Goal: Task Accomplishment & Management: Manage account settings

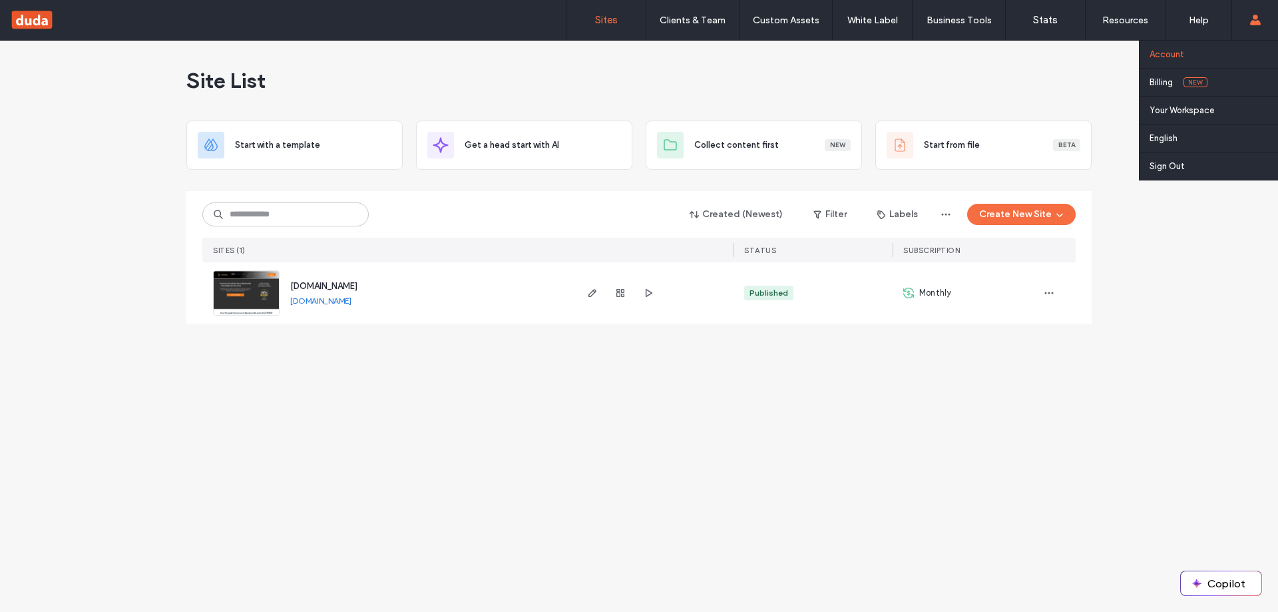
click at [1181, 50] on label "Account" at bounding box center [1167, 54] width 35 height 10
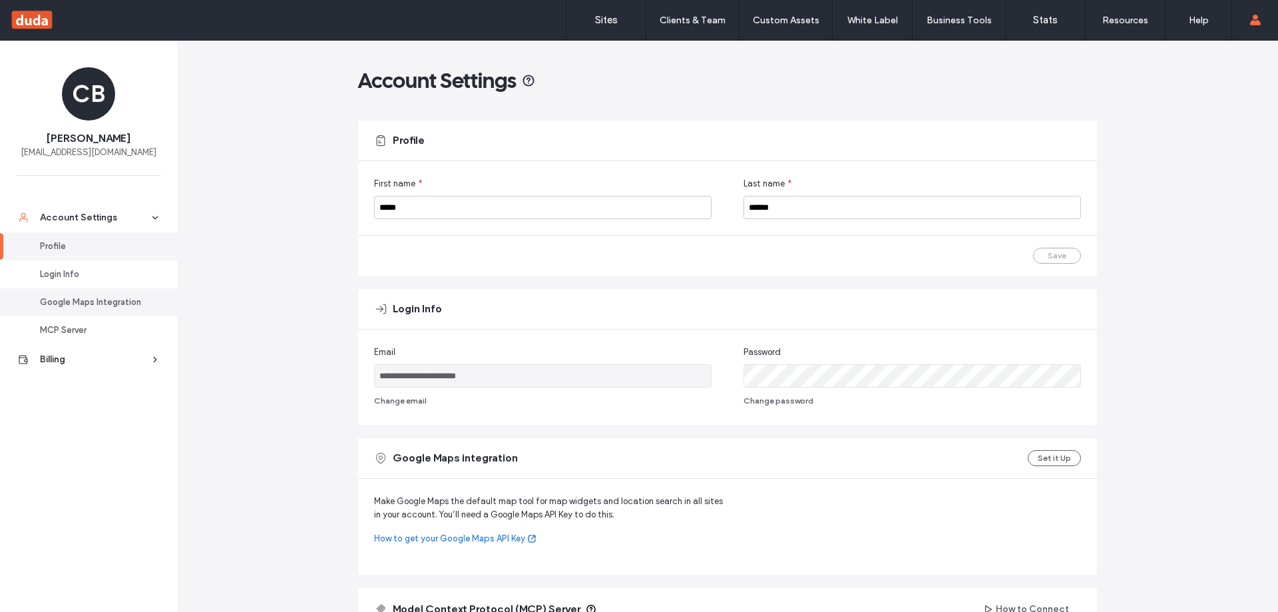
click at [68, 297] on div "Google Maps Integration" at bounding box center [94, 302] width 109 height 13
click at [36, 20] on div at bounding box center [85, 19] width 151 height 21
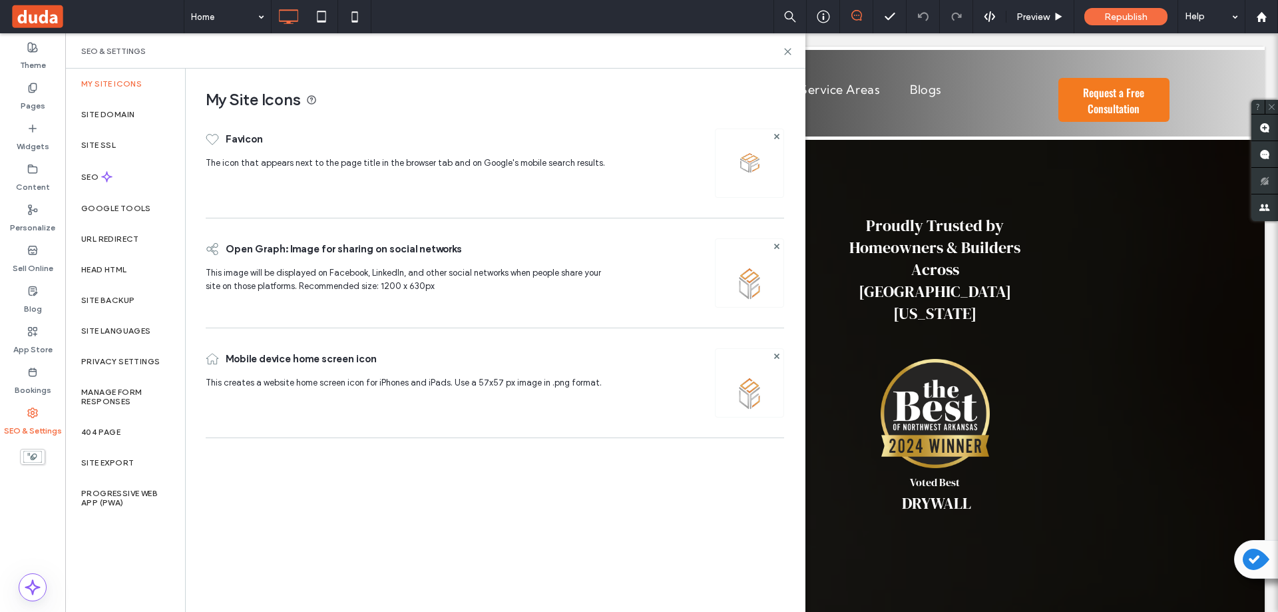
click at [120, 208] on label "Google Tools" at bounding box center [116, 208] width 70 height 9
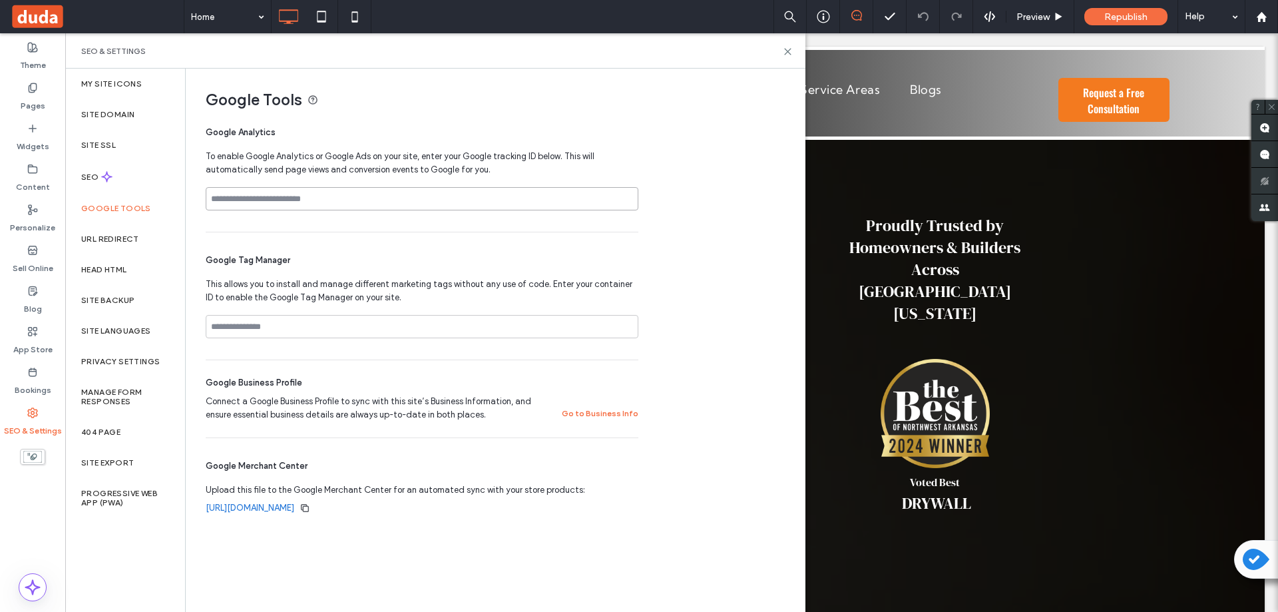
click at [370, 200] on input at bounding box center [422, 198] width 433 height 23
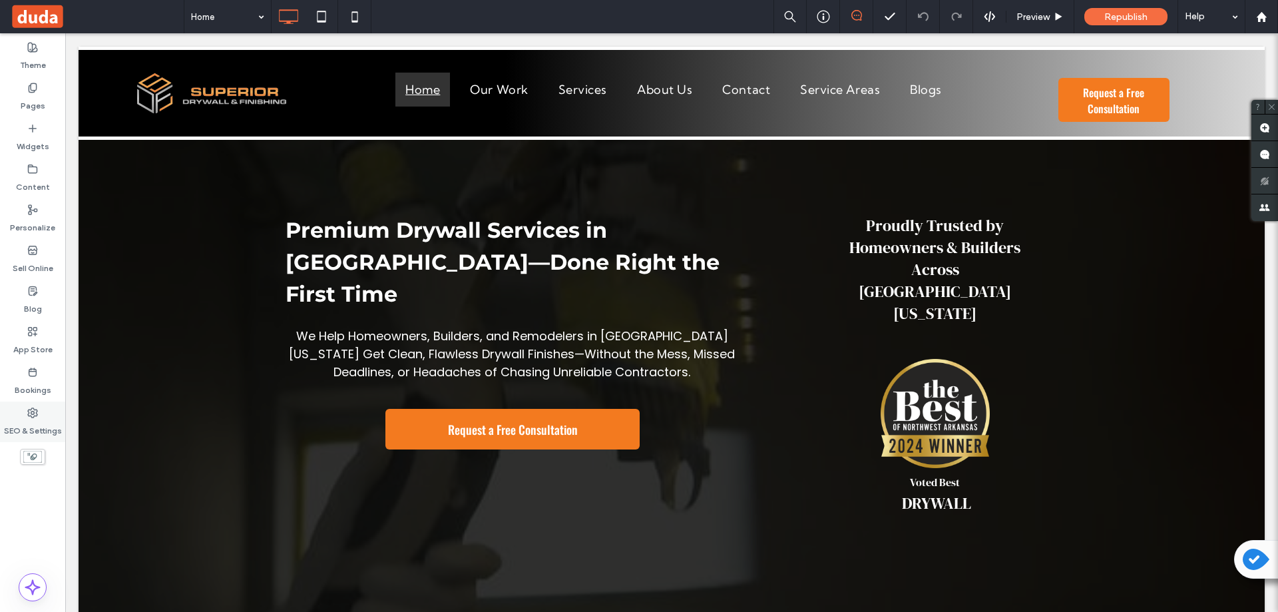
click at [27, 419] on label "SEO & Settings" at bounding box center [33, 427] width 58 height 19
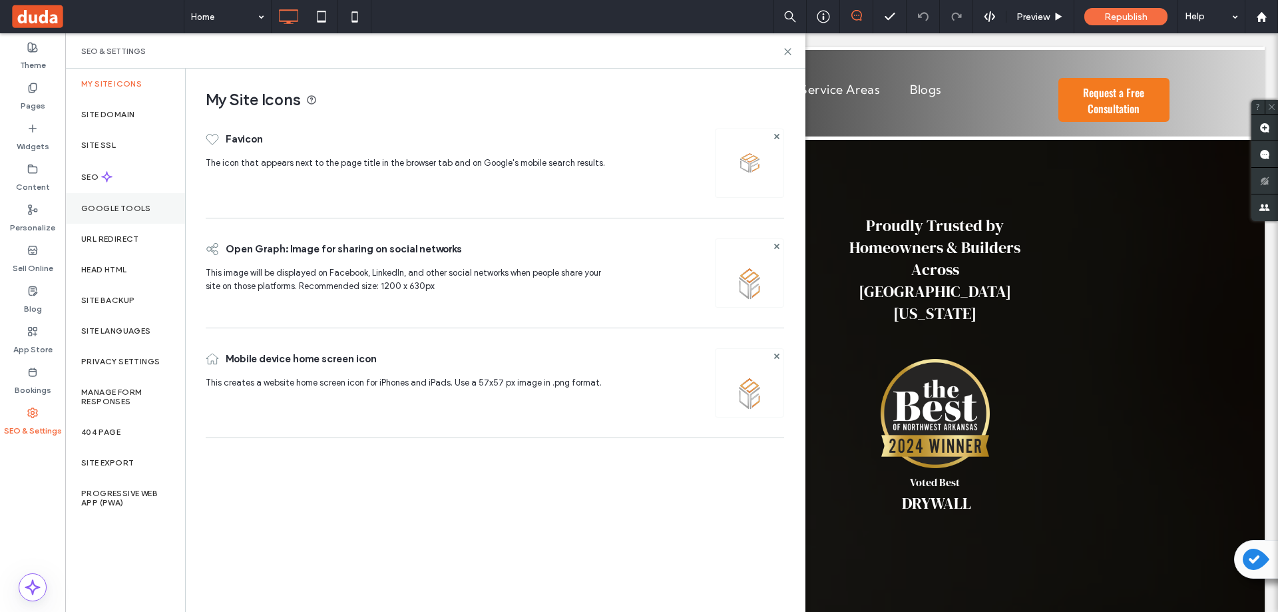
click at [105, 204] on label "Google Tools" at bounding box center [116, 208] width 70 height 9
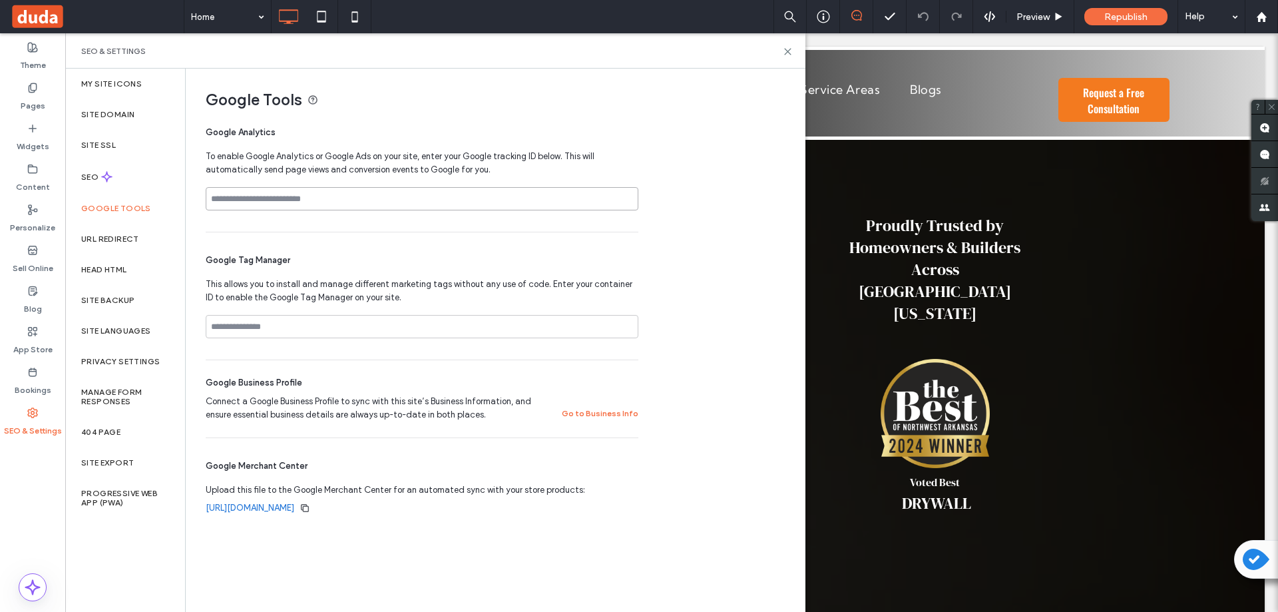
paste input "**********"
type input "**********"
click at [321, 328] on input at bounding box center [422, 326] width 433 height 23
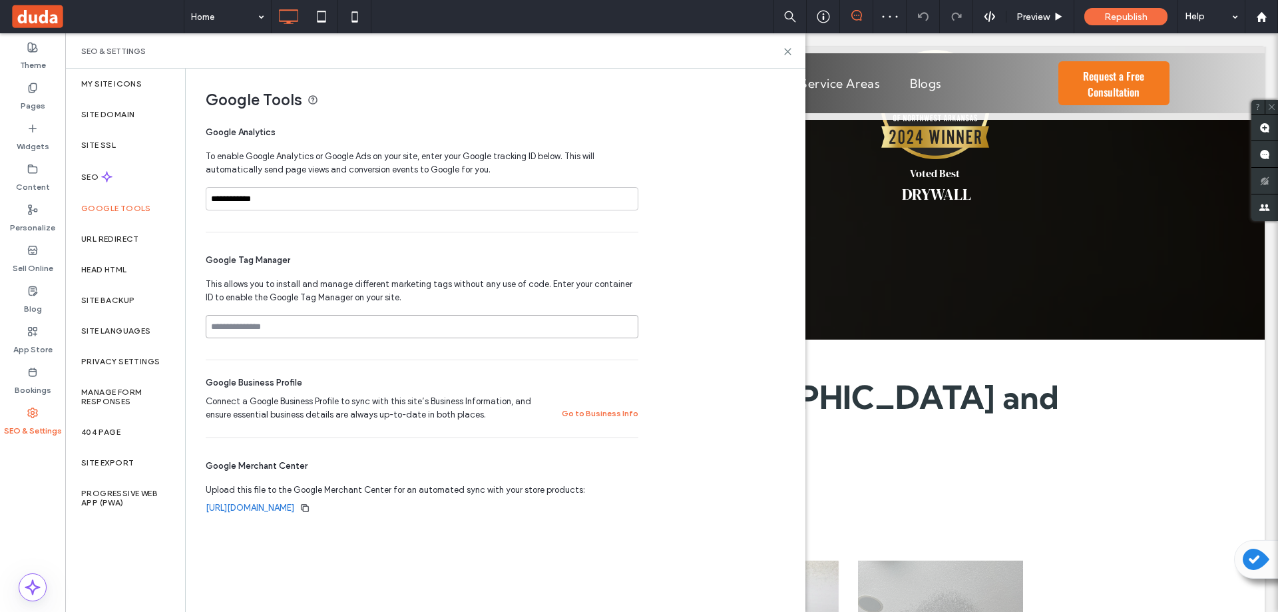
scroll to position [333, 0]
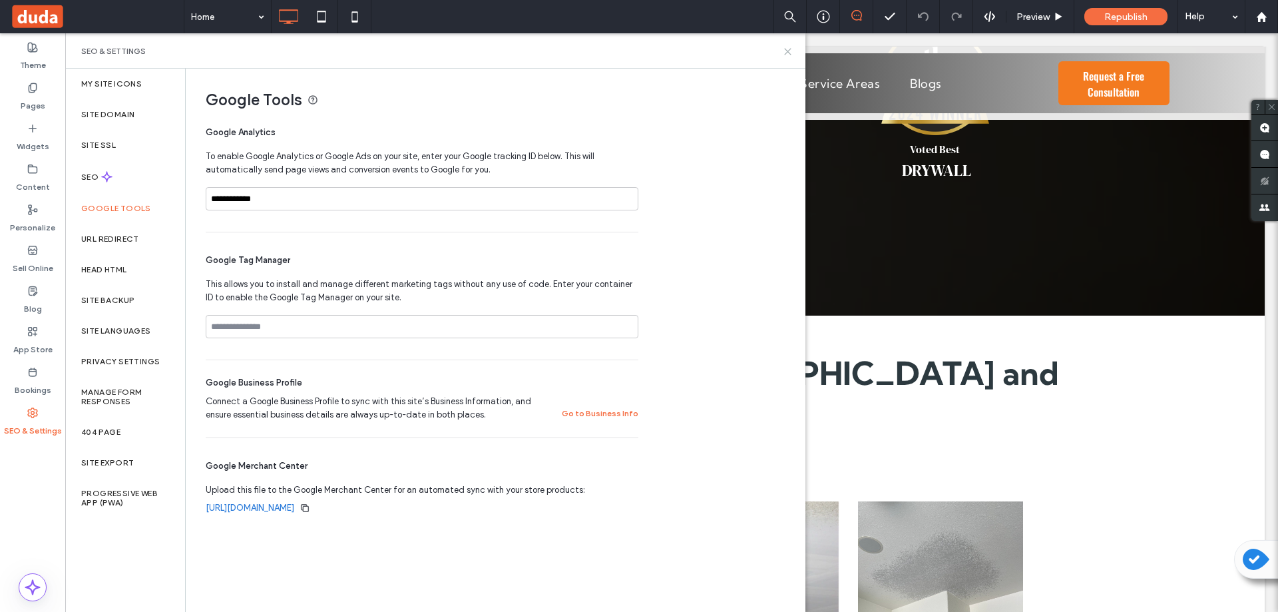
click at [790, 51] on icon at bounding box center [788, 52] width 10 height 10
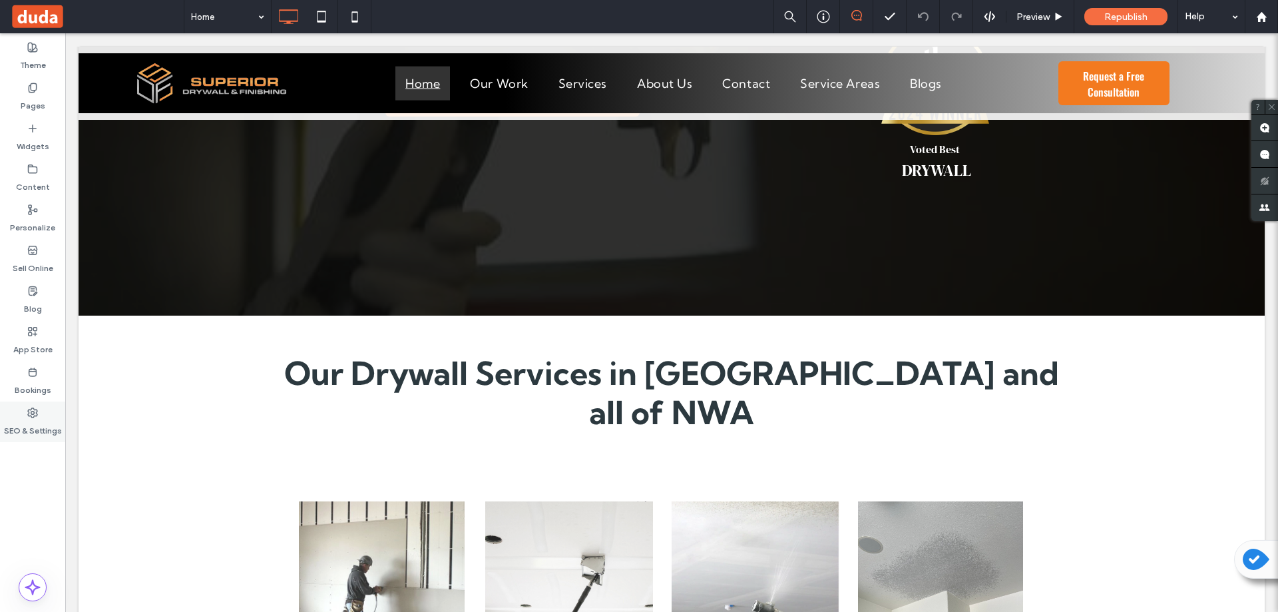
click at [29, 409] on use at bounding box center [32, 412] width 9 height 9
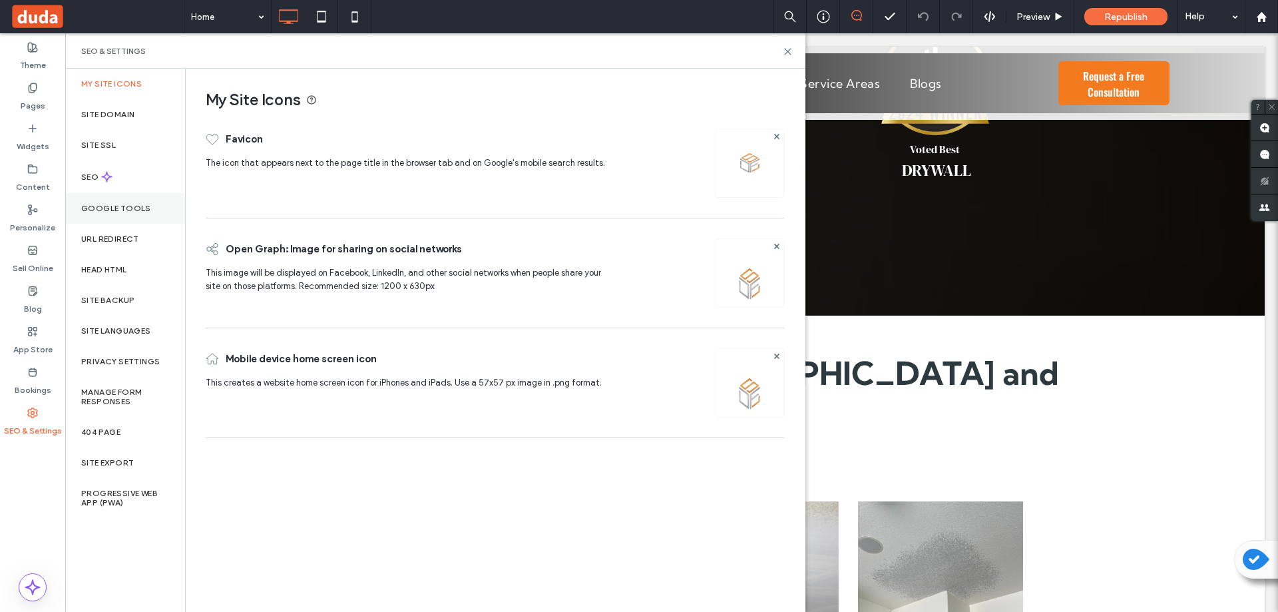
click at [115, 210] on label "Google Tools" at bounding box center [116, 208] width 70 height 9
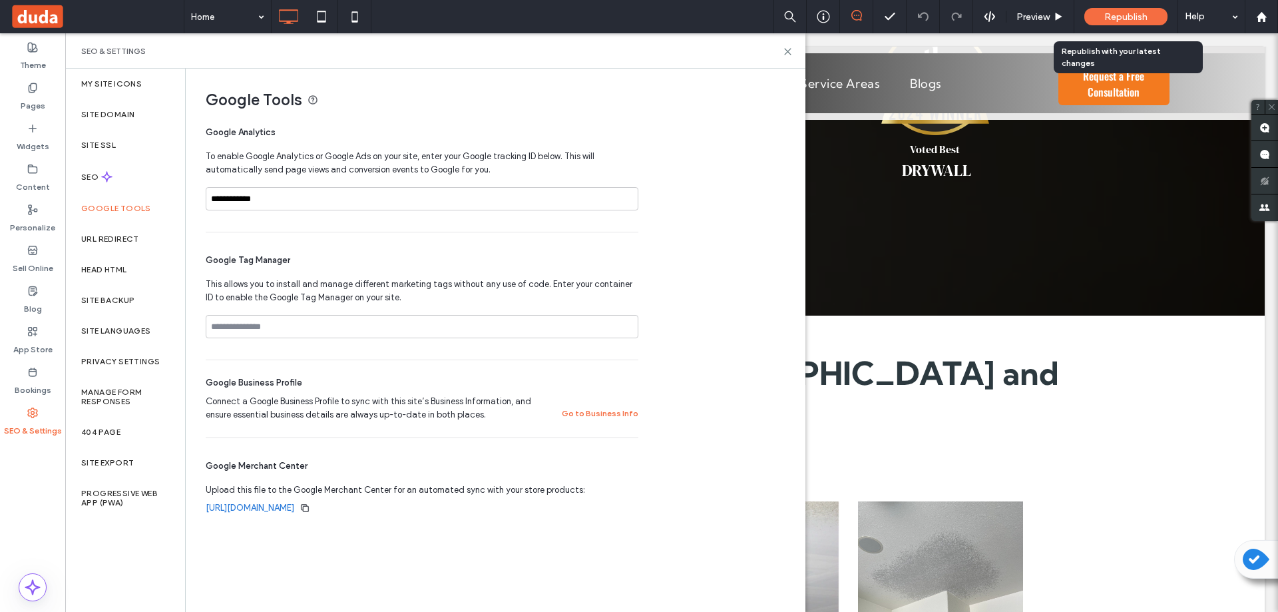
click at [1117, 15] on span "Republish" at bounding box center [1126, 16] width 43 height 11
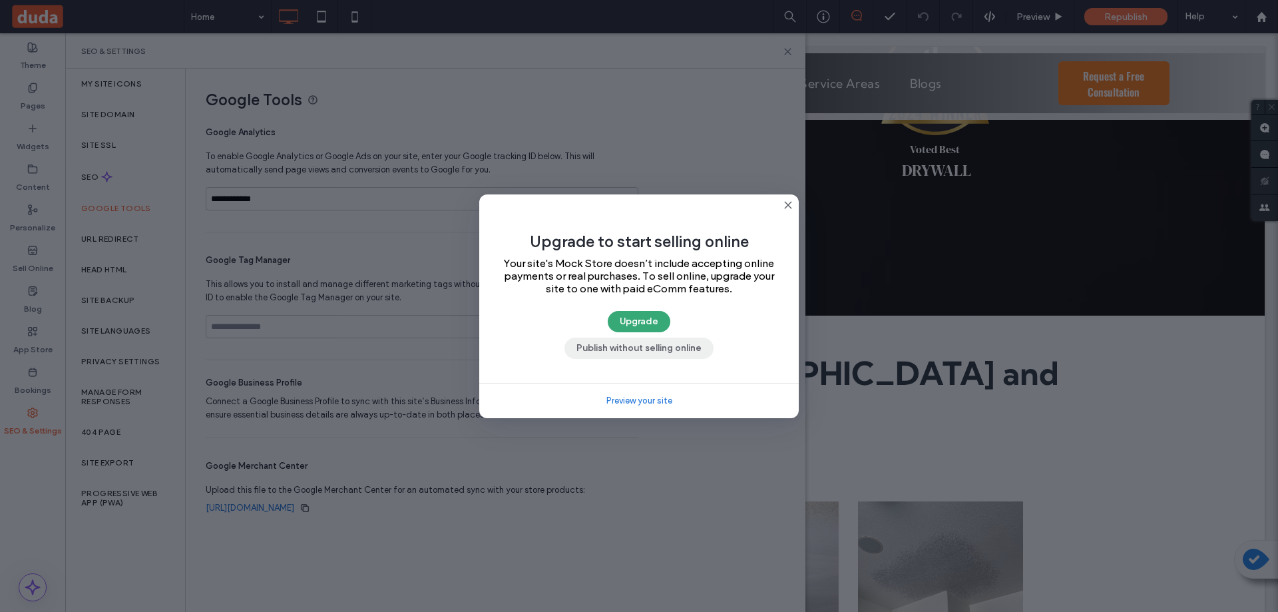
click at [637, 347] on button "Publish without selling online" at bounding box center [639, 348] width 149 height 21
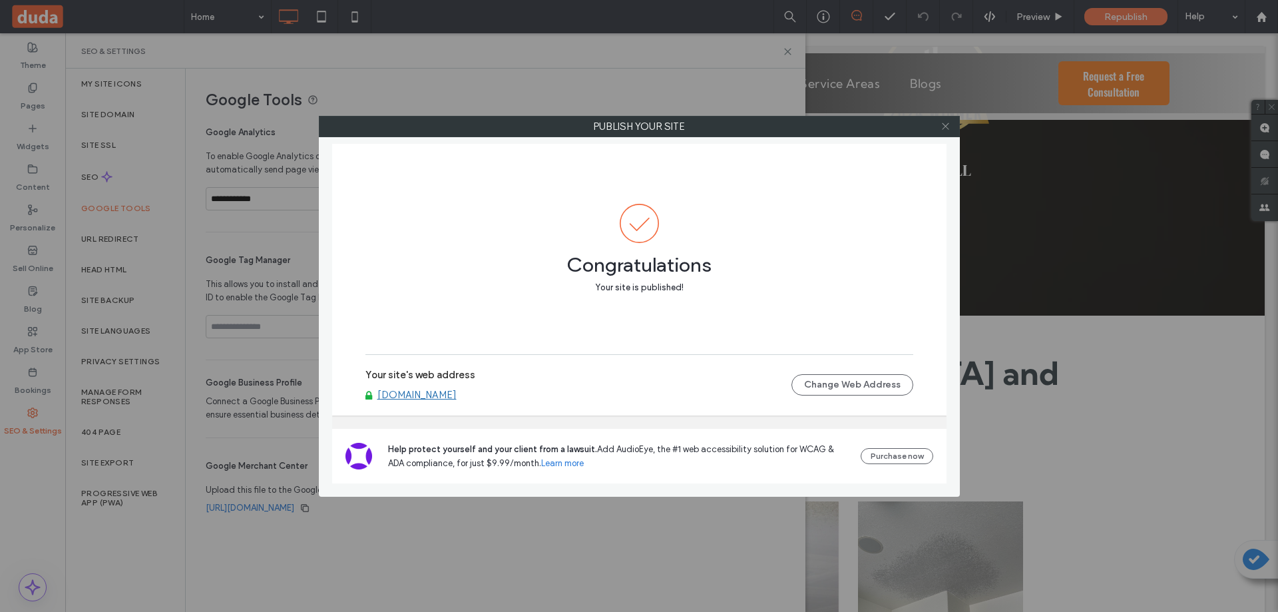
click at [948, 127] on icon at bounding box center [946, 126] width 10 height 10
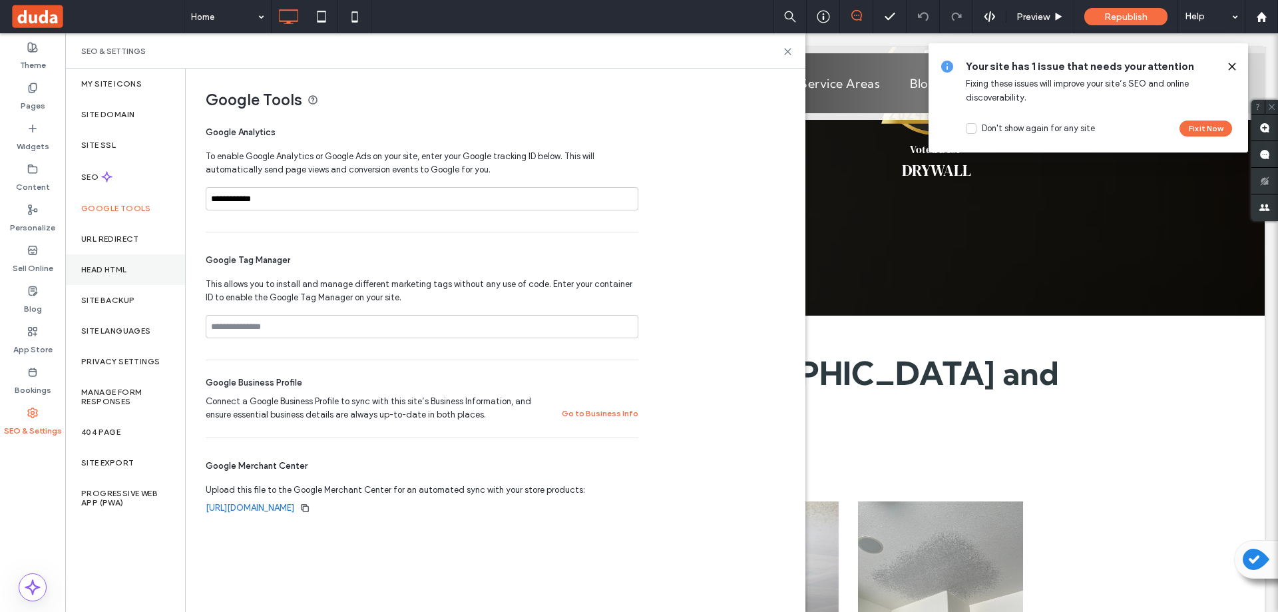
click at [130, 272] on div "Head HTML" at bounding box center [125, 269] width 120 height 31
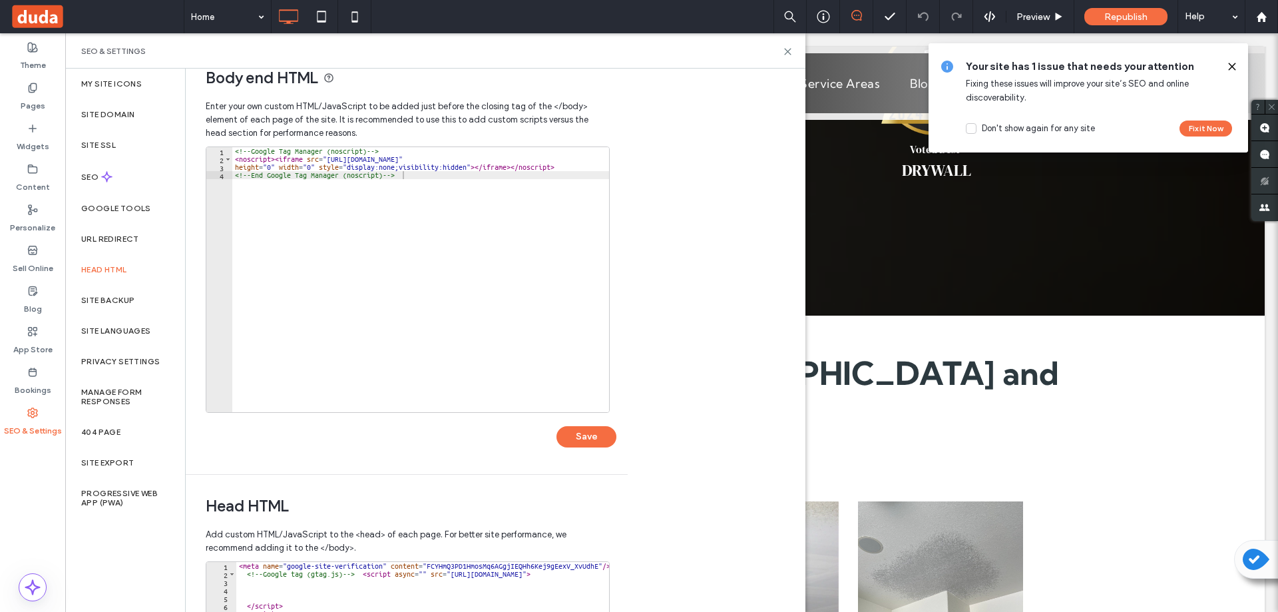
scroll to position [0, 0]
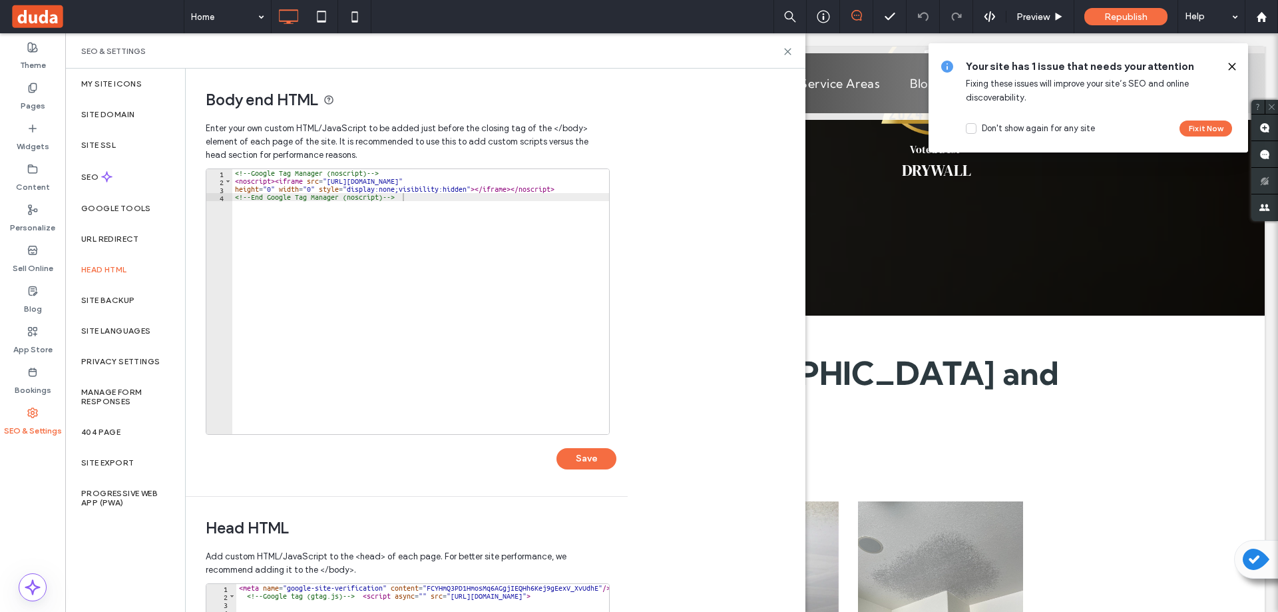
type textarea "**********"
click at [400, 206] on div "<!-- Google Tag Manager (noscript) --> < noscript > < iframe src = "[URL][DOMAI…" at bounding box center [420, 309] width 377 height 281
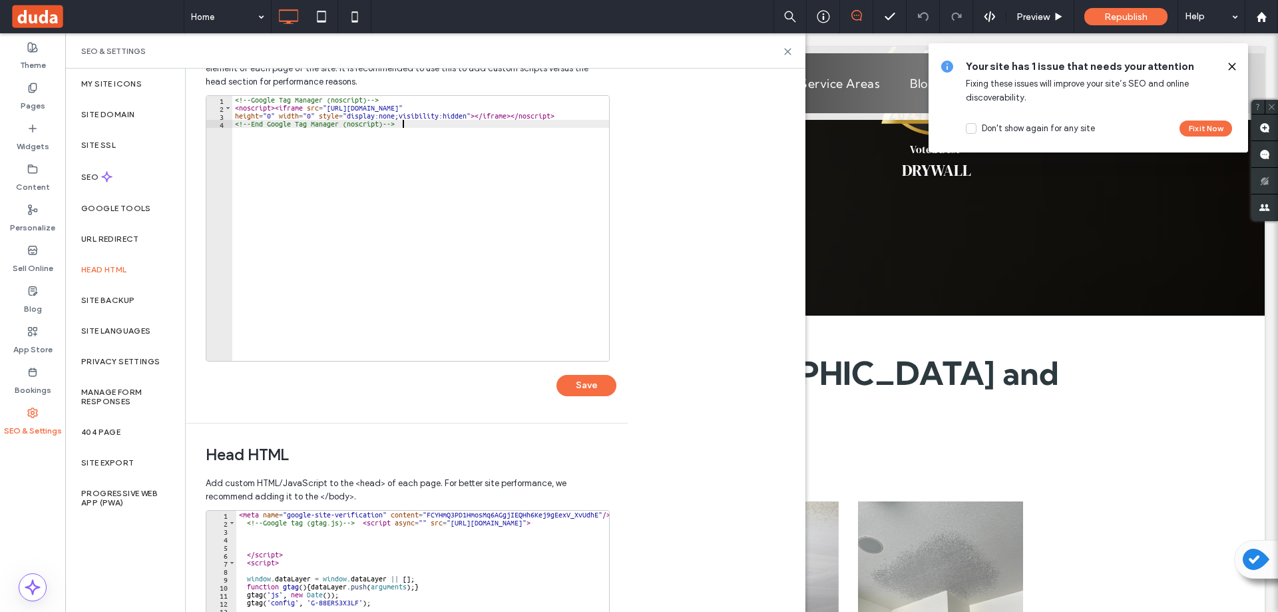
scroll to position [200, 0]
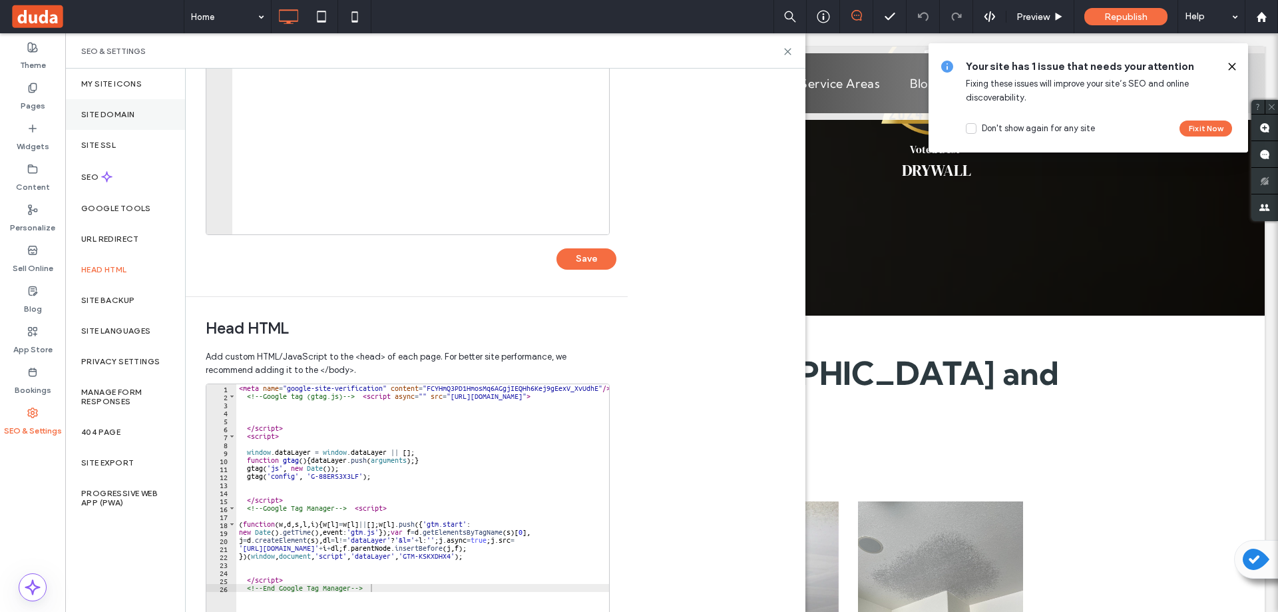
click at [113, 115] on label "Site Domain" at bounding box center [107, 114] width 53 height 9
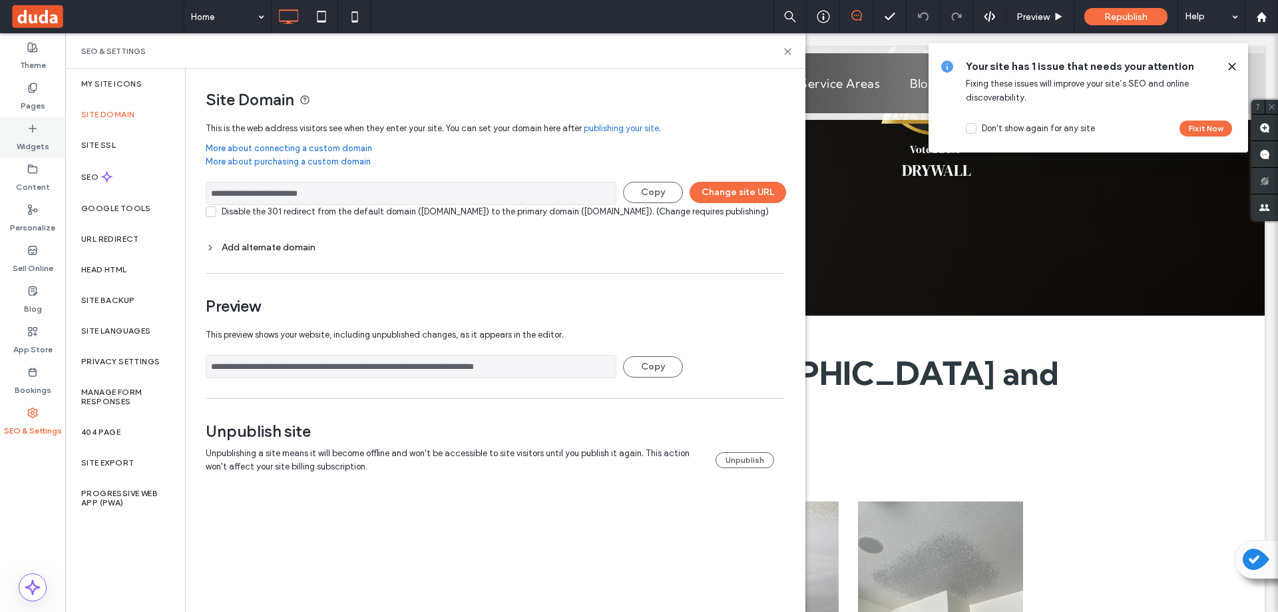
click at [34, 127] on icon at bounding box center [32, 128] width 11 height 11
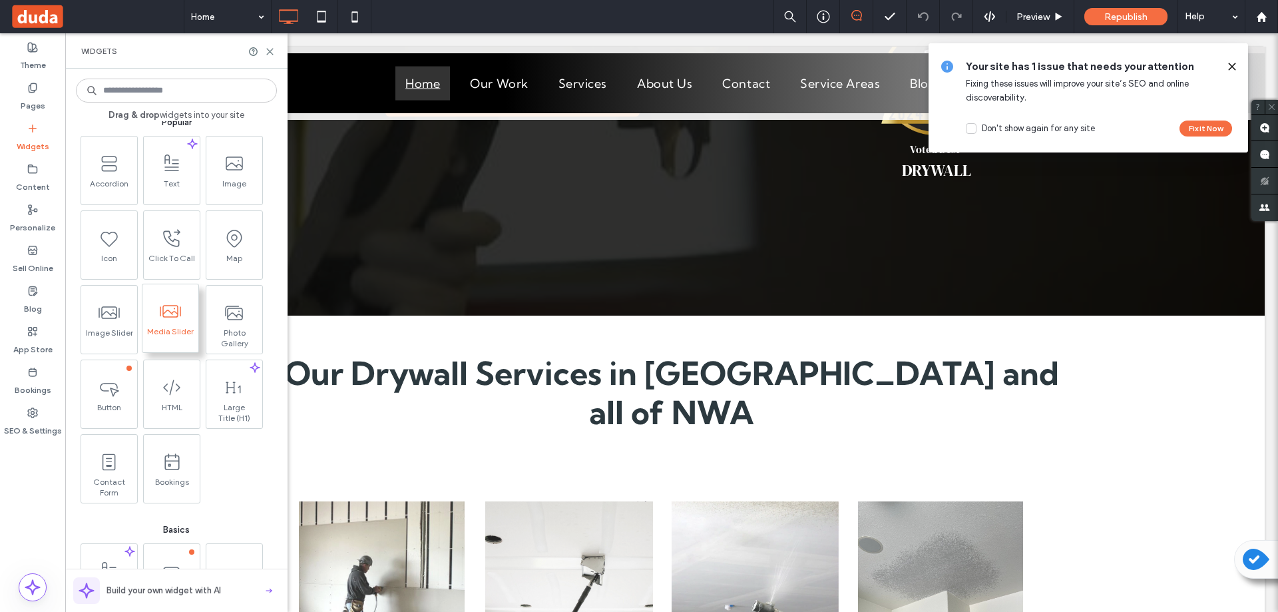
scroll to position [0, 0]
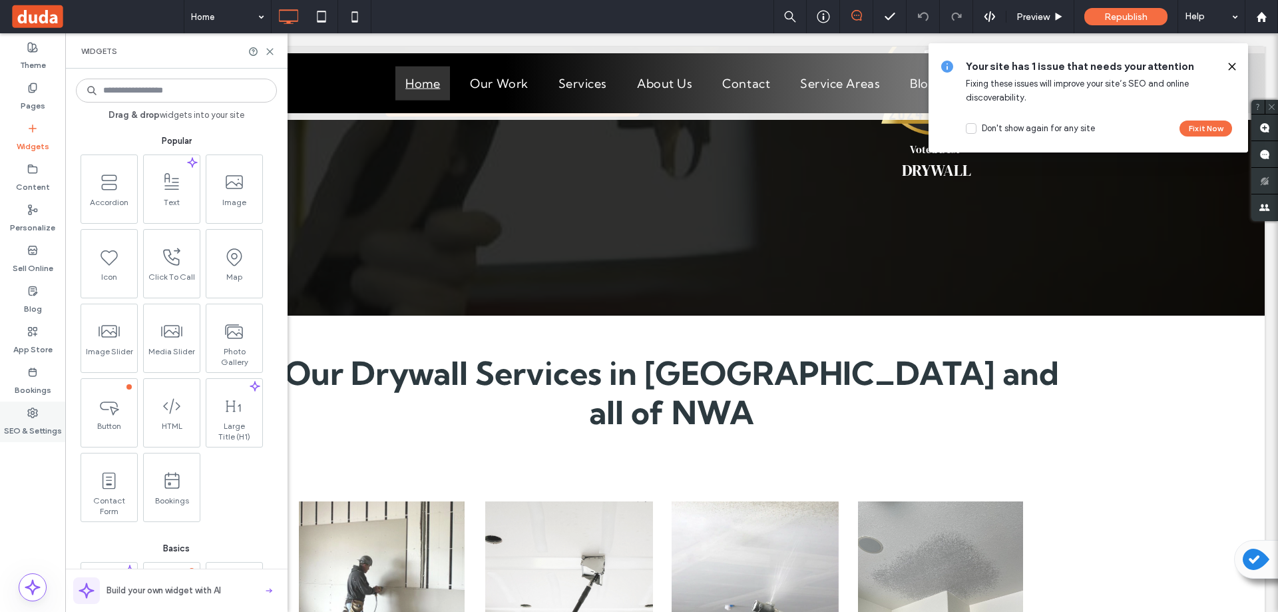
click at [33, 415] on icon at bounding box center [32, 413] width 11 height 11
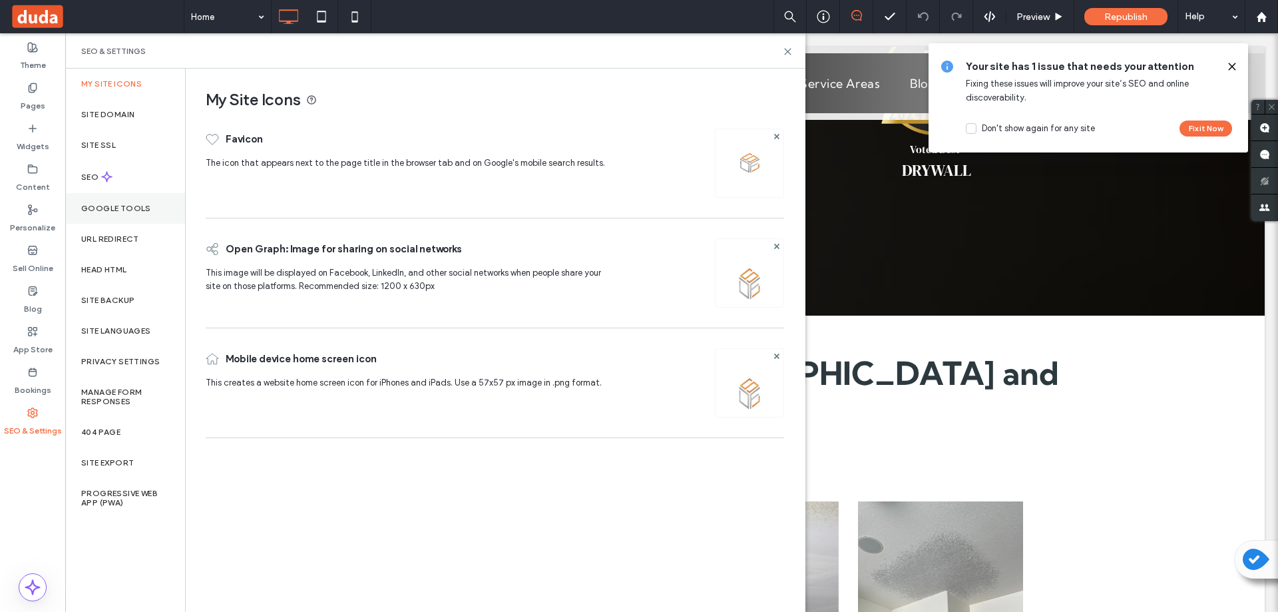
click at [105, 200] on div "Google Tools" at bounding box center [125, 208] width 120 height 31
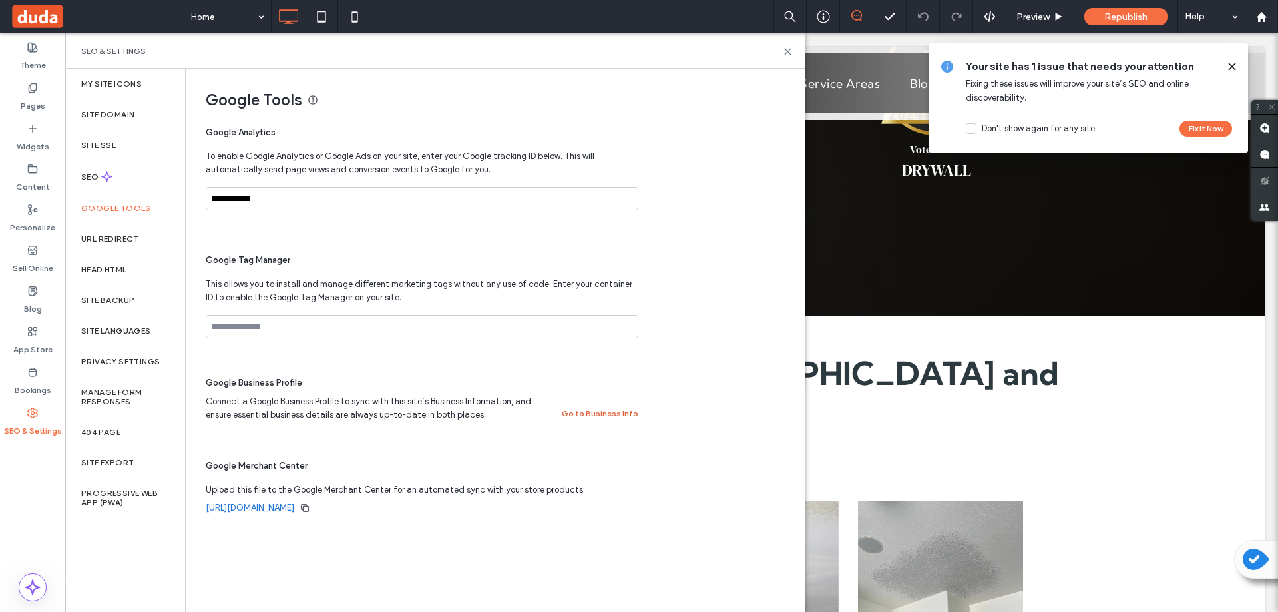
click at [603, 409] on button "Go to Business Info" at bounding box center [600, 414] width 77 height 16
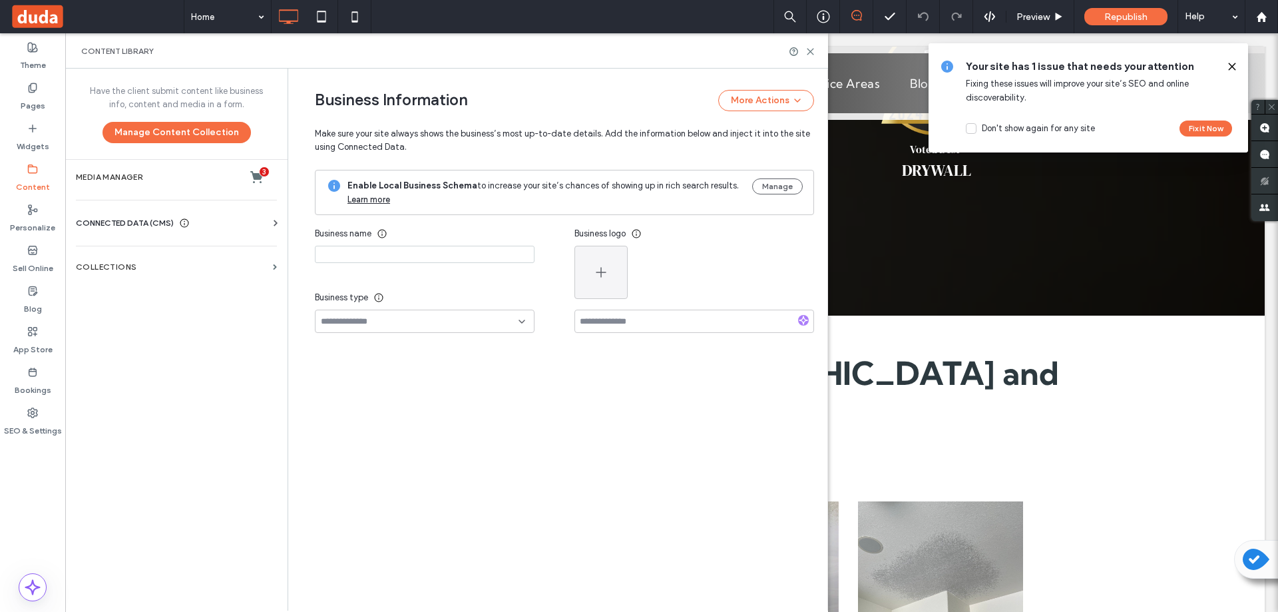
type input "**********"
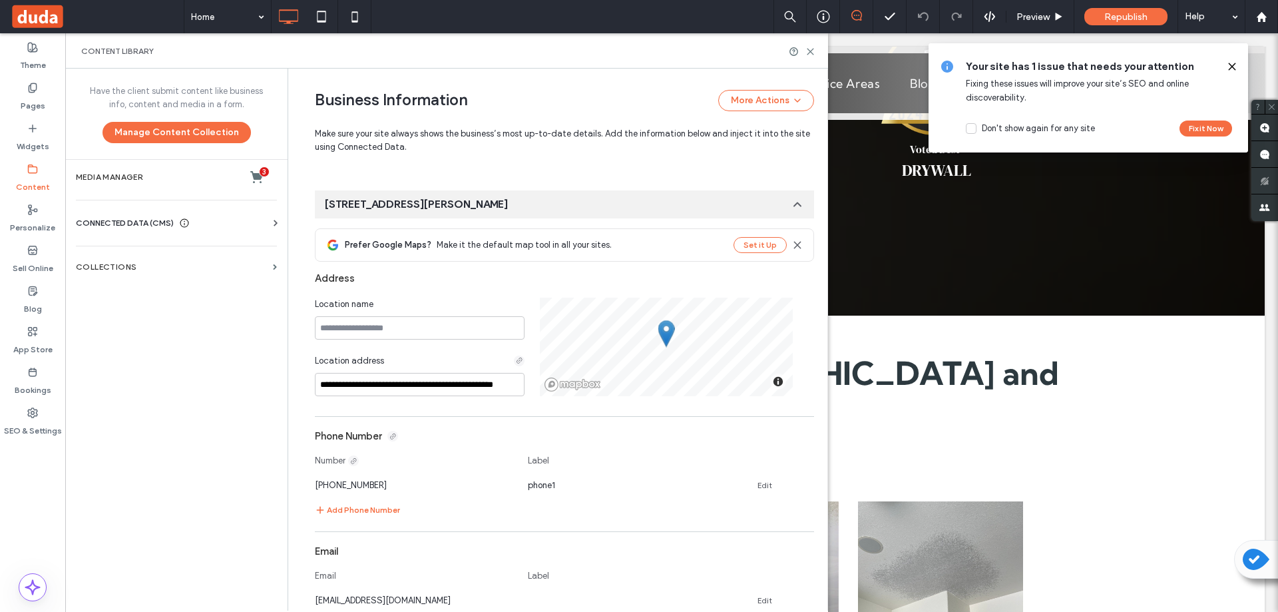
scroll to position [73, 0]
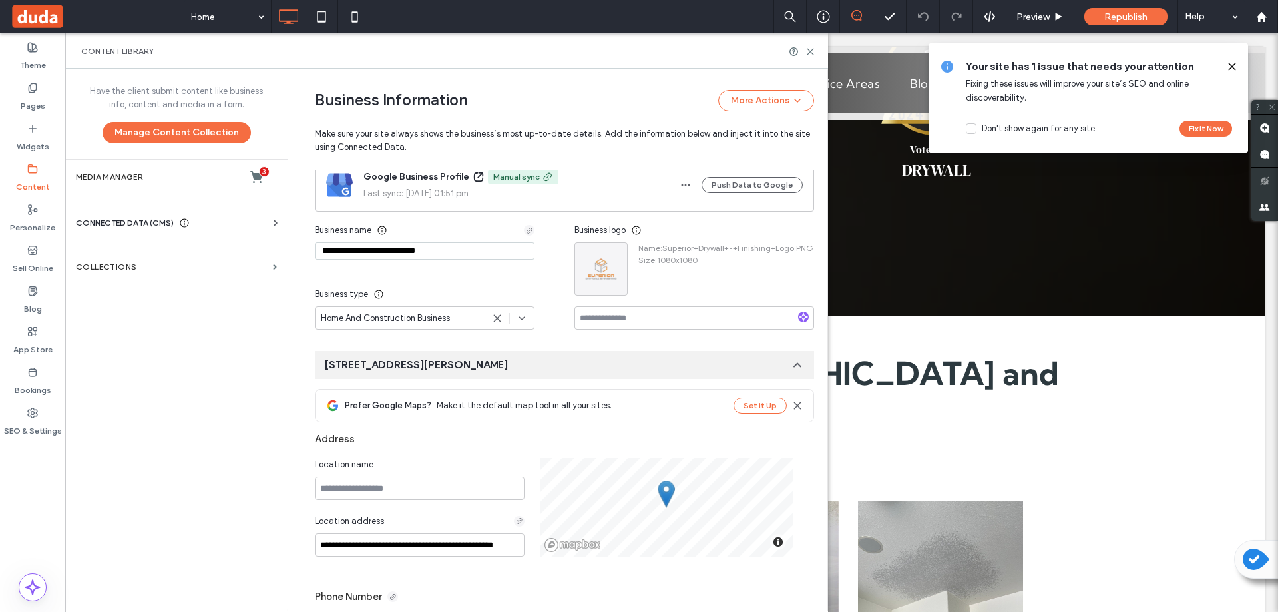
click at [466, 316] on div "Home And Construction Business" at bounding box center [402, 318] width 162 height 13
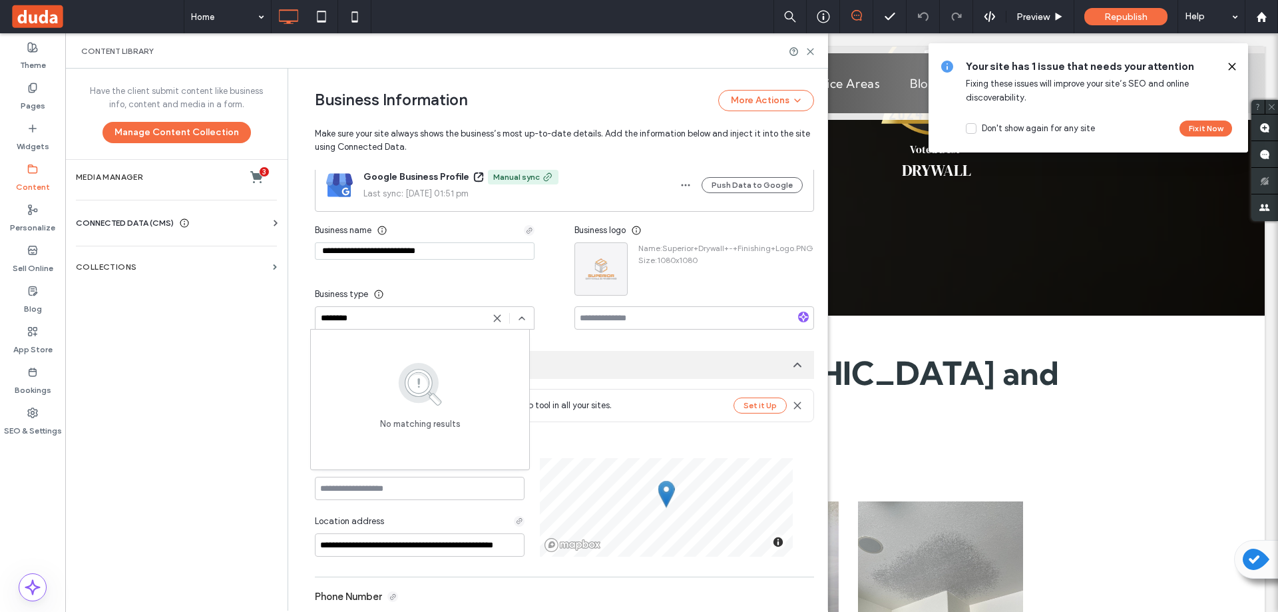
type input "********"
drag, startPoint x: 157, startPoint y: 356, endPoint x: 163, endPoint y: 290, distance: 66.2
click at [157, 355] on div "Have the client submit content like business info, content and media in a form.…" at bounding box center [176, 339] width 222 height 541
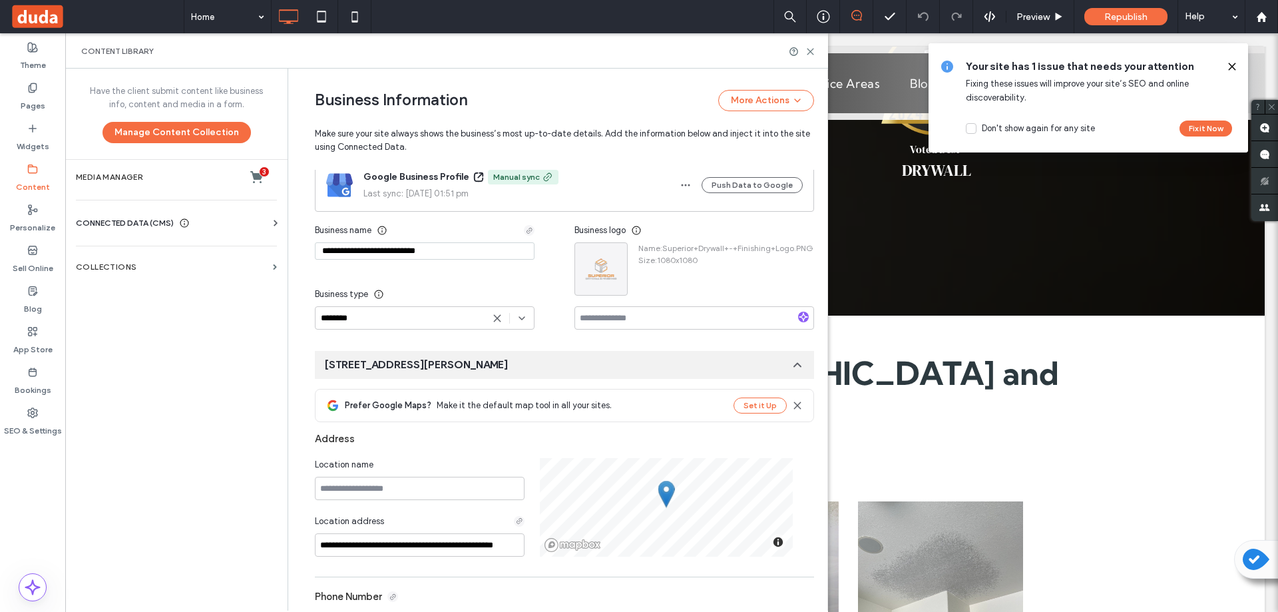
click at [162, 225] on span "CONNECTED DATA (CMS)" at bounding box center [125, 222] width 98 height 13
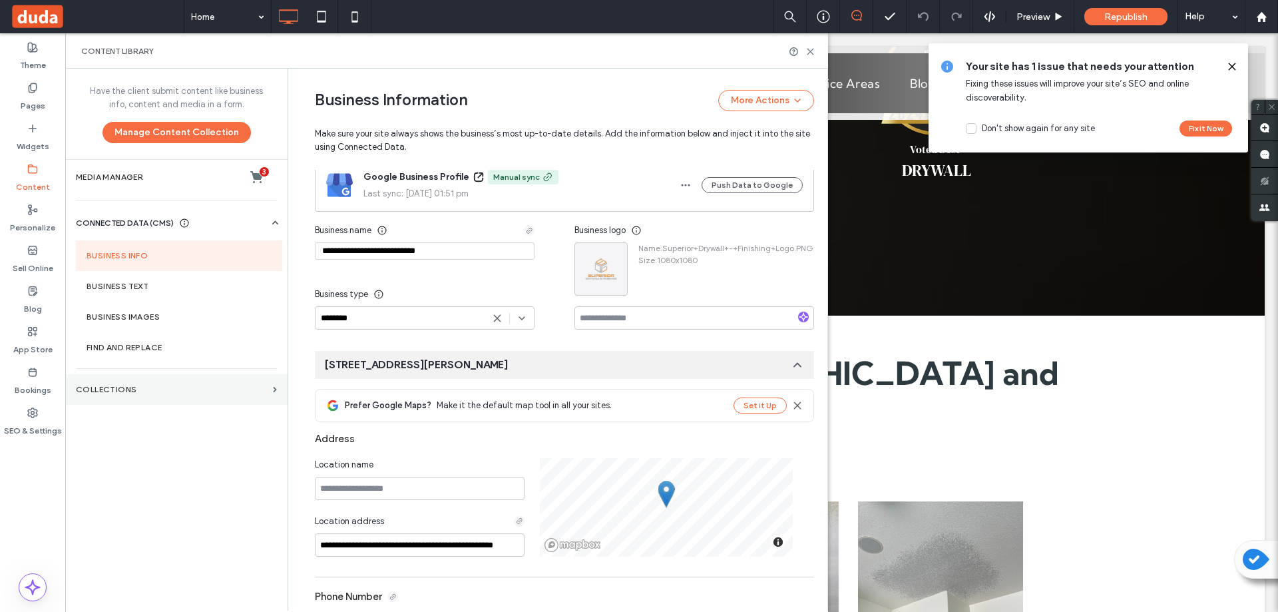
click at [150, 383] on section "Collections" at bounding box center [176, 389] width 222 height 31
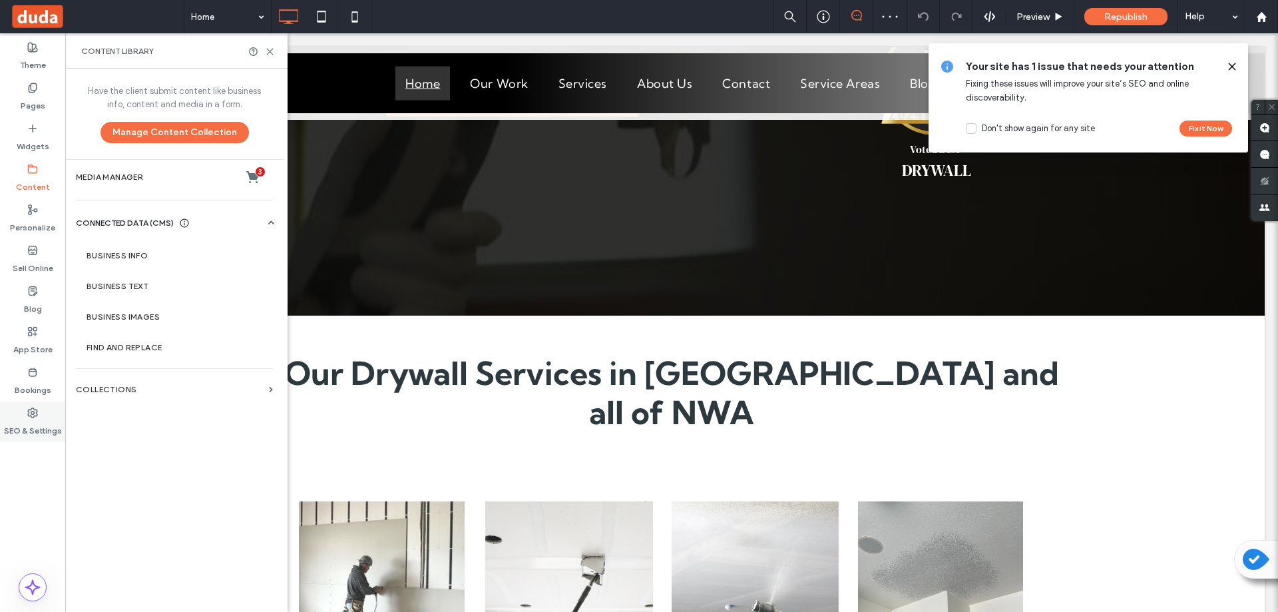
click at [32, 415] on icon at bounding box center [32, 413] width 11 height 11
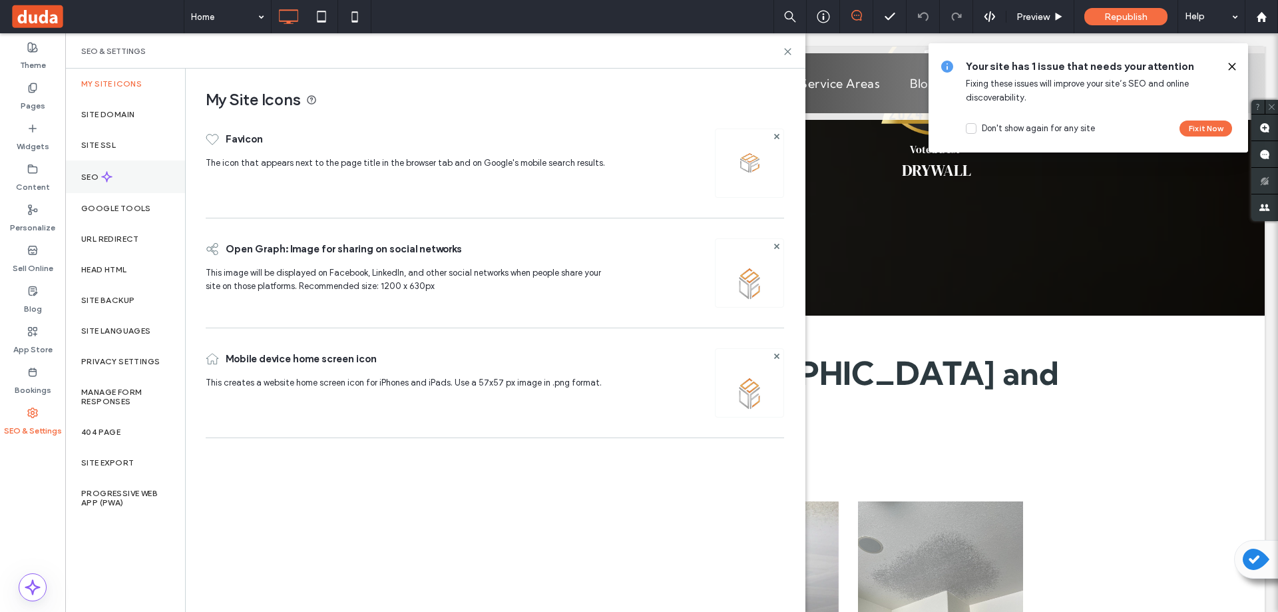
click at [95, 173] on label "SEO" at bounding box center [91, 176] width 20 height 9
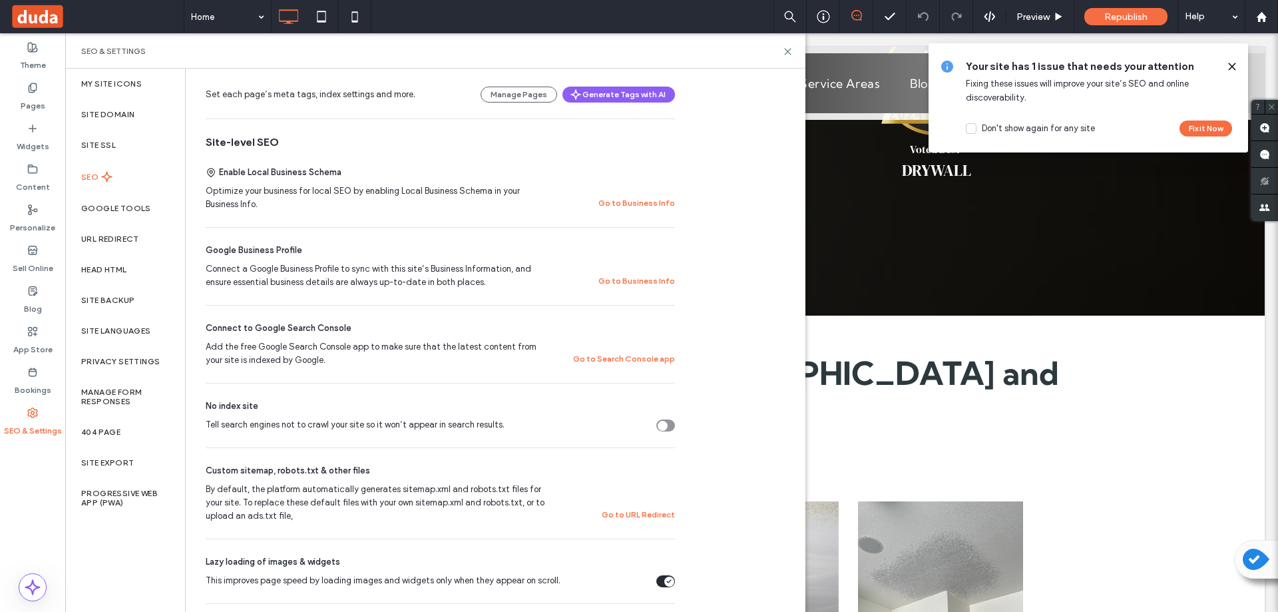
scroll to position [200, 0]
click at [635, 356] on button "Go to Search Console app" at bounding box center [624, 358] width 102 height 16
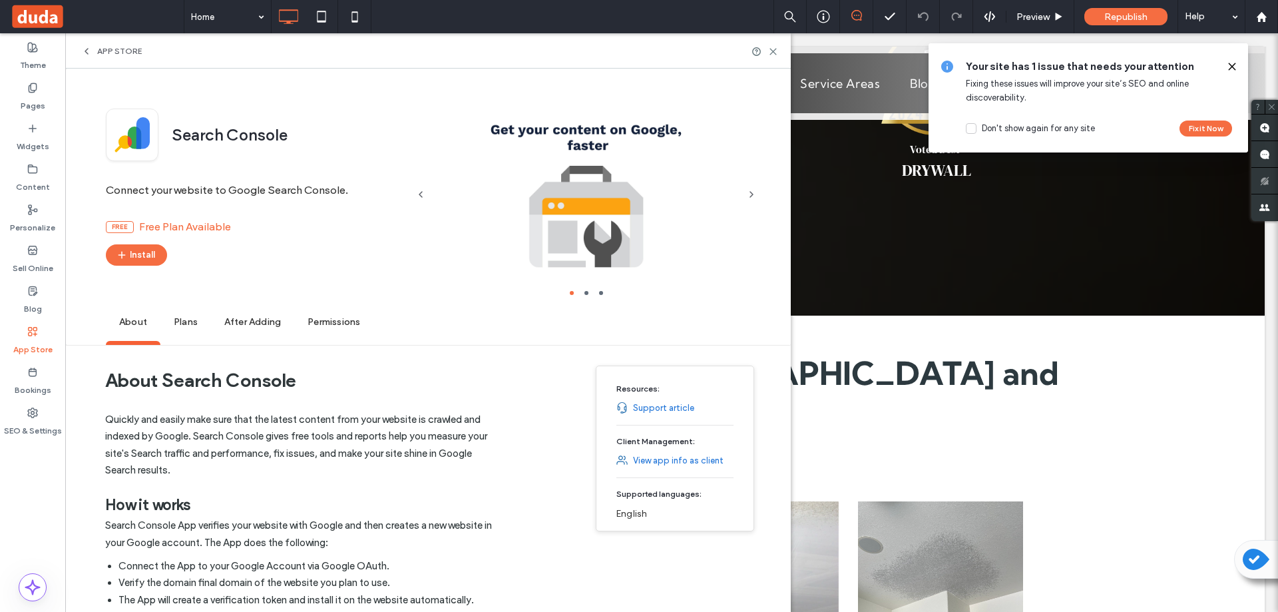
scroll to position [0, 0]
click at [135, 258] on button "Install" at bounding box center [136, 255] width 61 height 21
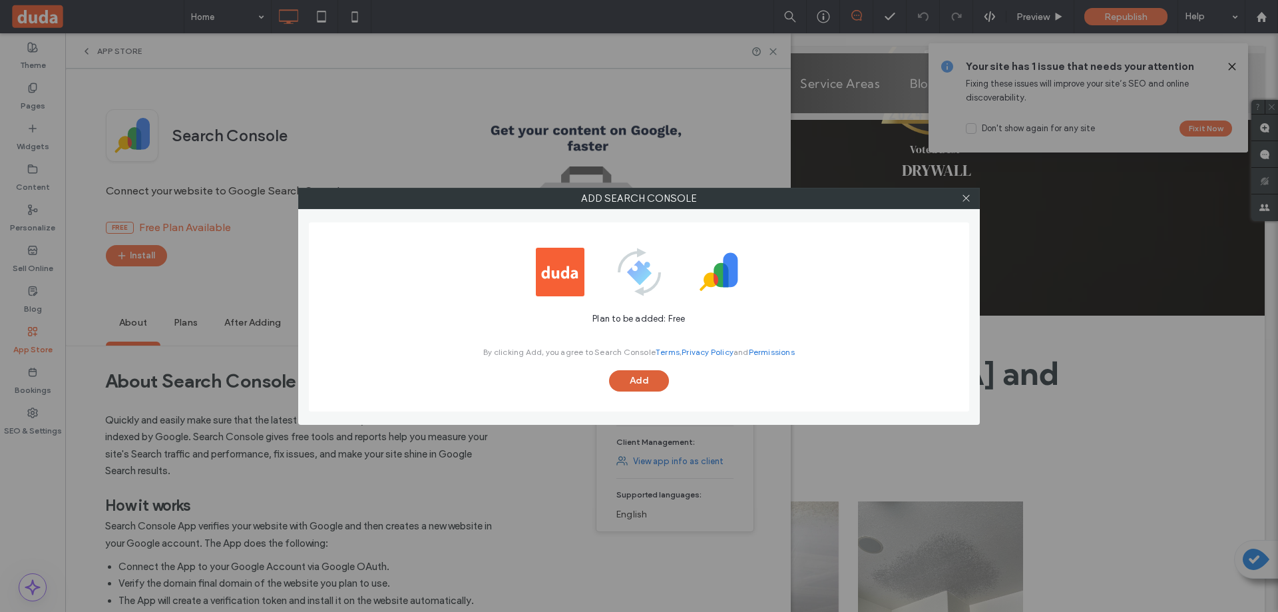
click at [639, 382] on button "Add" at bounding box center [639, 380] width 60 height 21
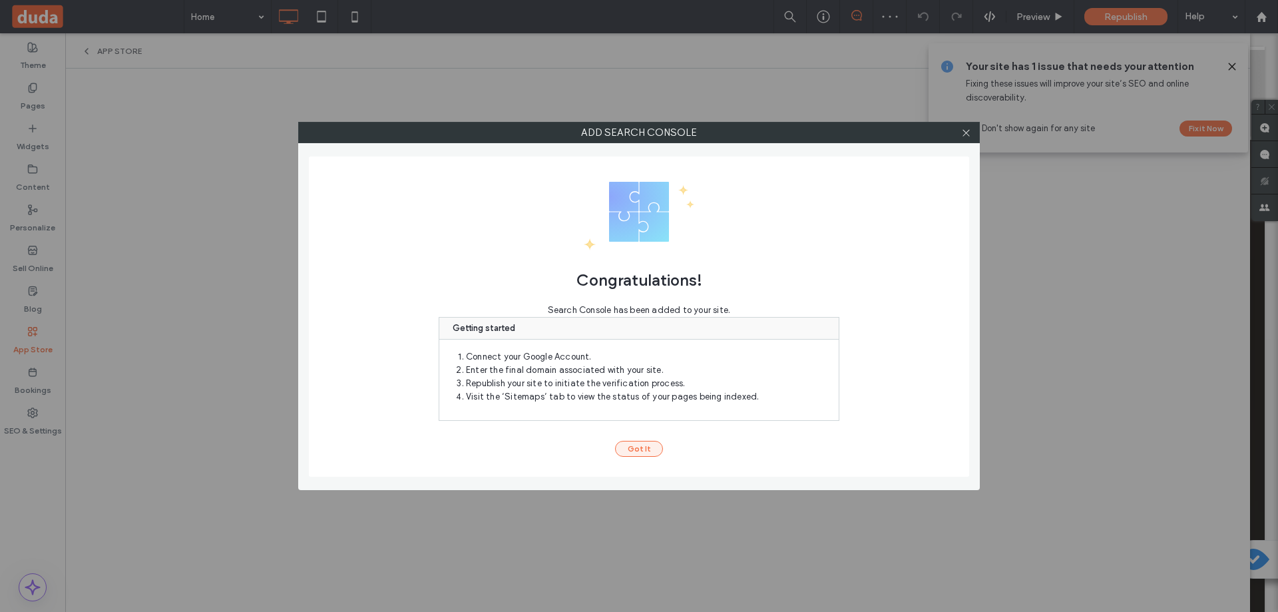
click at [637, 448] on button "Got It" at bounding box center [639, 449] width 48 height 16
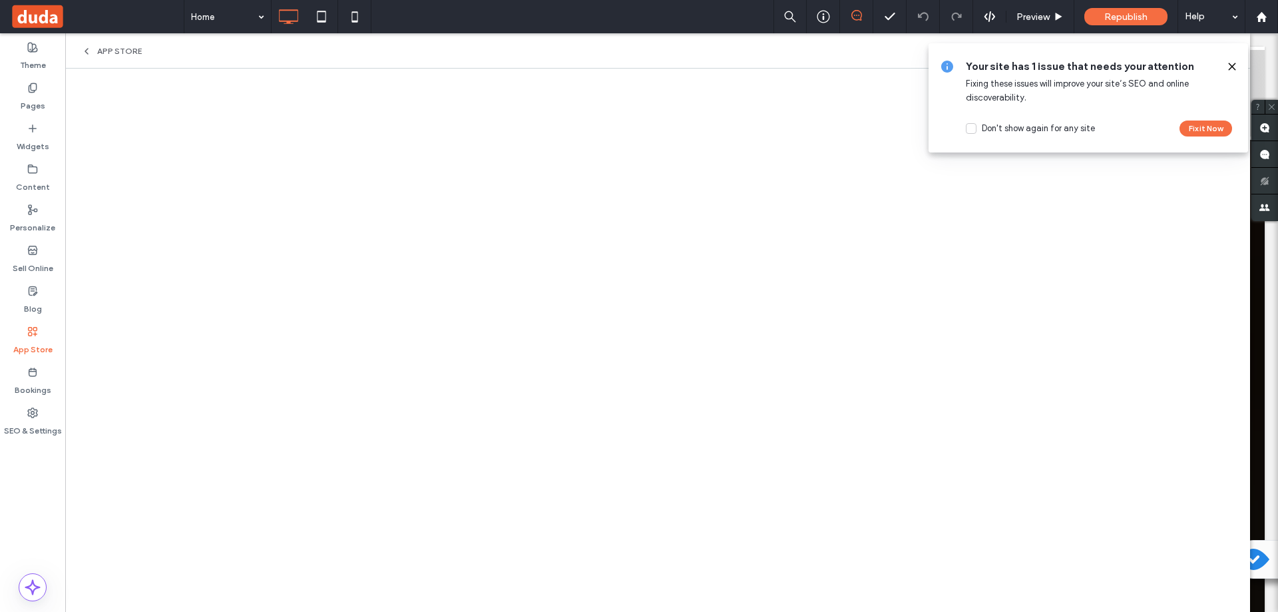
click at [1232, 63] on icon at bounding box center [1232, 66] width 11 height 11
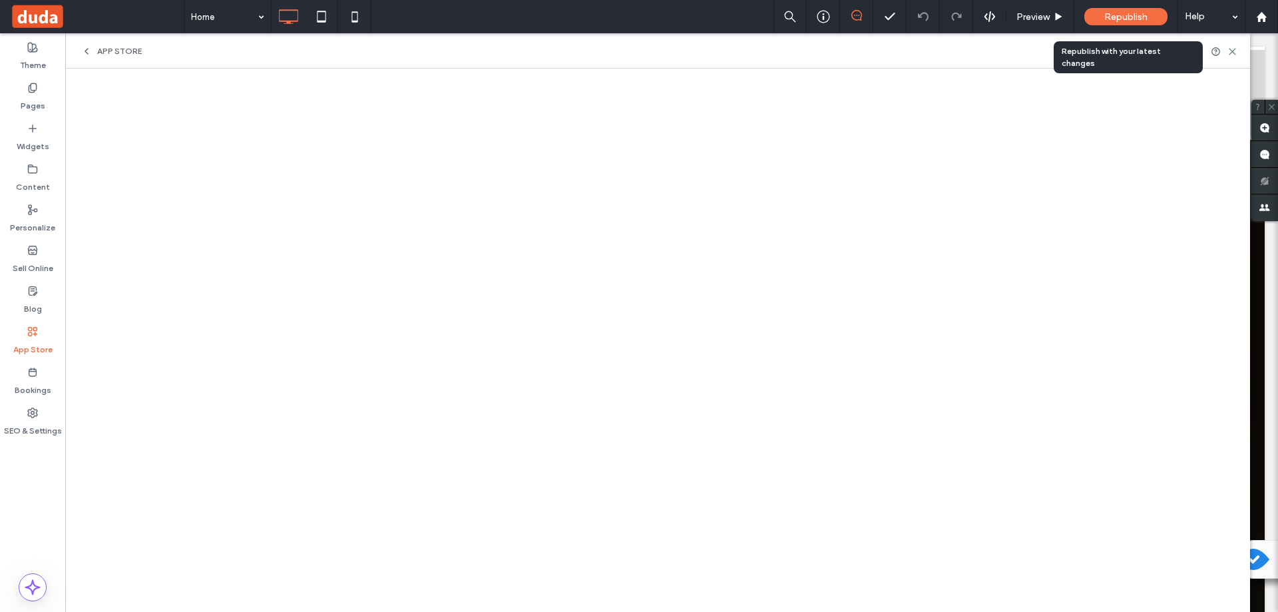
click at [1111, 9] on div "Republish" at bounding box center [1126, 16] width 83 height 17
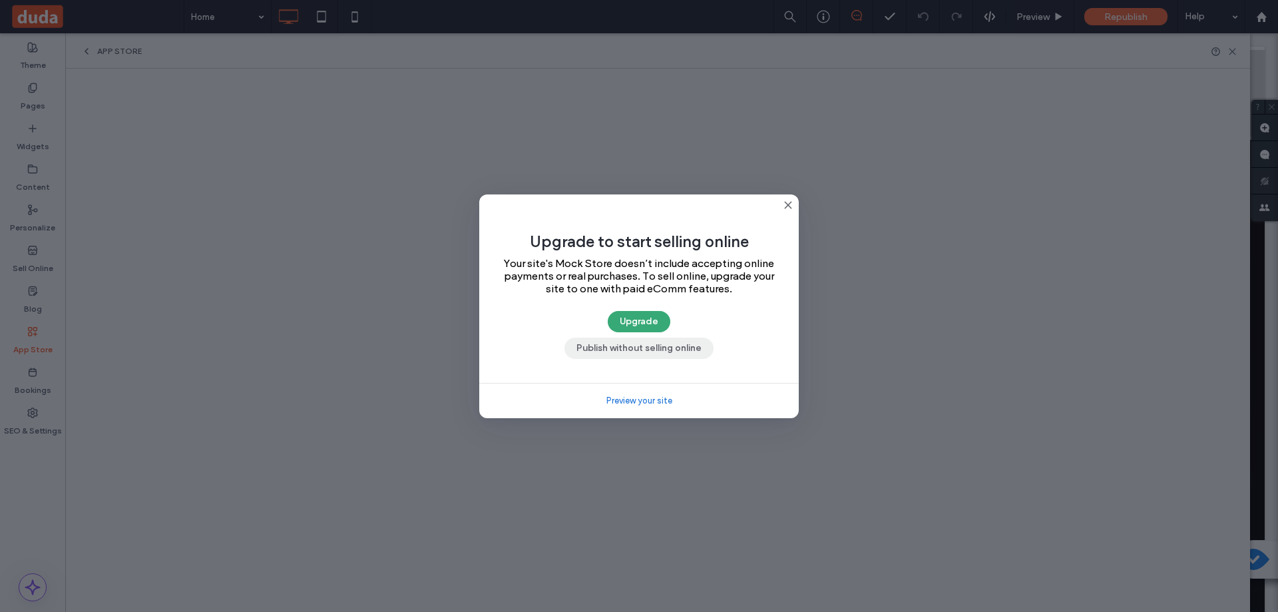
click at [657, 348] on button "Publish without selling online" at bounding box center [639, 348] width 149 height 21
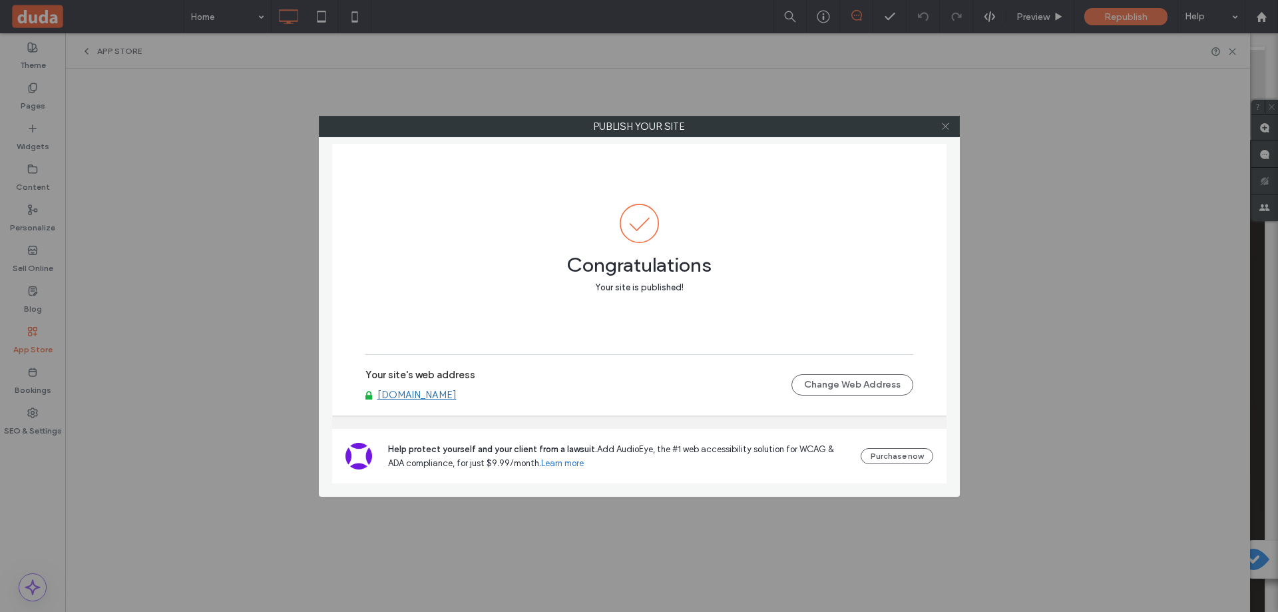
click at [945, 128] on icon at bounding box center [946, 126] width 10 height 10
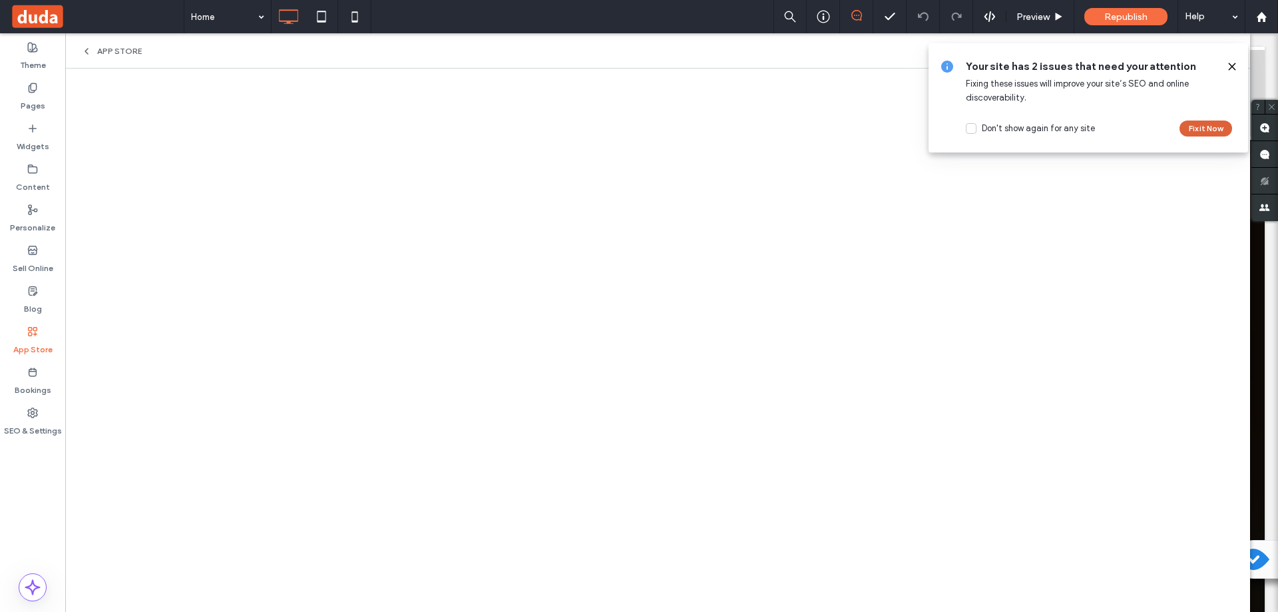
click at [1189, 127] on button "Fix it Now" at bounding box center [1206, 129] width 53 height 16
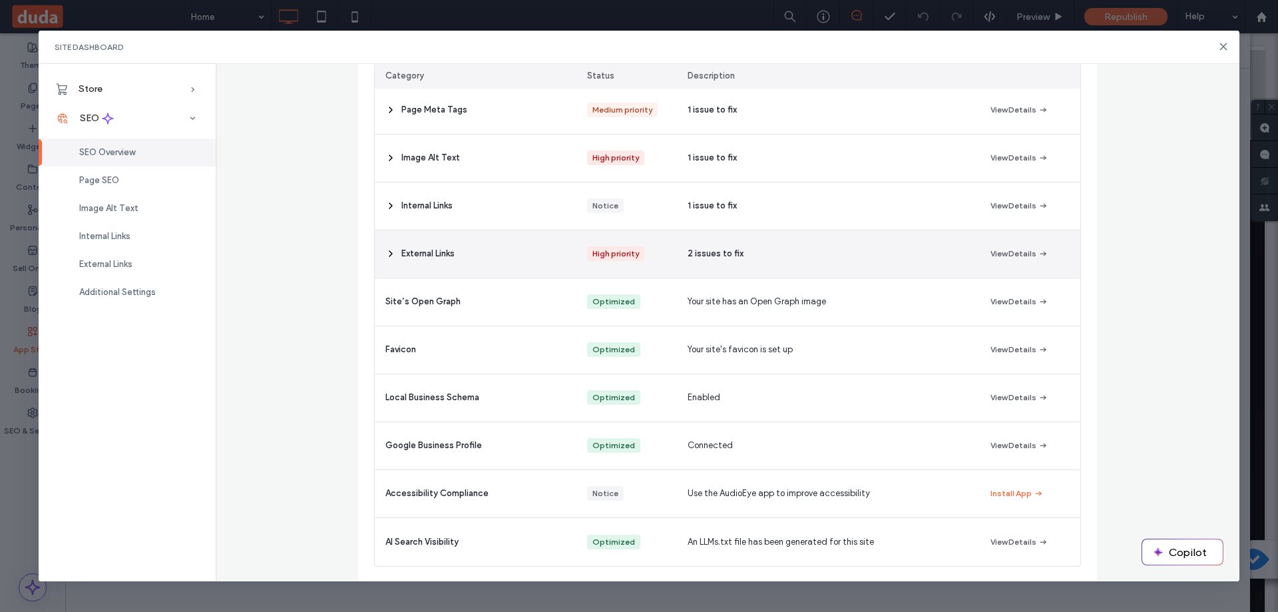
scroll to position [196, 0]
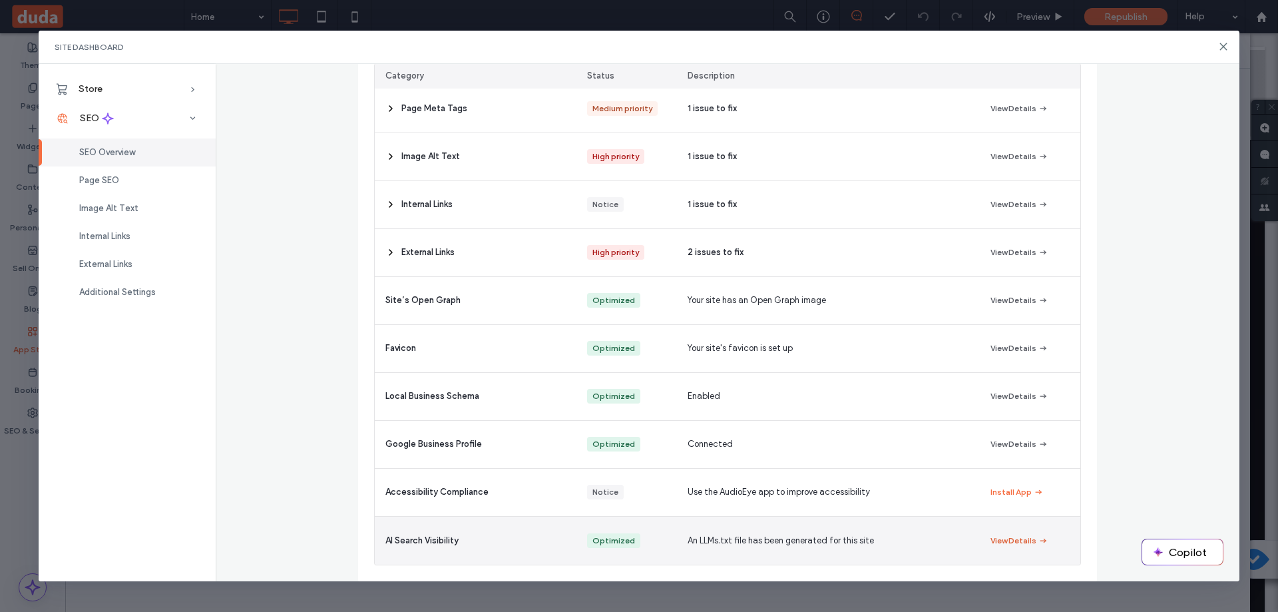
click at [997, 540] on button "View Details" at bounding box center [1020, 541] width 58 height 16
